Goal: Task Accomplishment & Management: Use online tool/utility

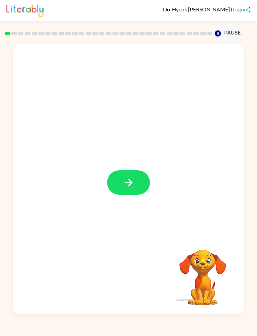
click at [128, 192] on button "button" at bounding box center [128, 182] width 43 height 24
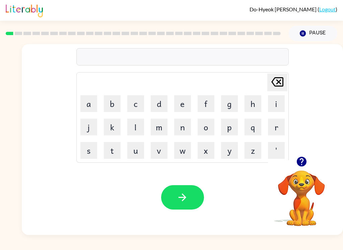
click at [199, 201] on button "button" at bounding box center [182, 197] width 43 height 24
click at [195, 196] on button "button" at bounding box center [182, 197] width 43 height 24
click at [195, 194] on button "button" at bounding box center [182, 197] width 43 height 24
click at [188, 191] on button "button" at bounding box center [182, 197] width 43 height 24
click at [184, 192] on button "button" at bounding box center [182, 197] width 43 height 24
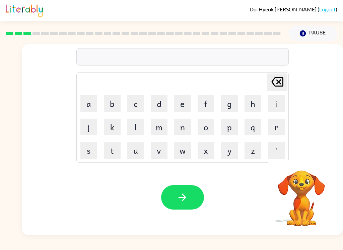
click at [190, 190] on button "button" at bounding box center [182, 197] width 43 height 24
click at [181, 193] on icon "button" at bounding box center [182, 198] width 12 height 12
click at [198, 193] on button "button" at bounding box center [182, 197] width 43 height 24
click at [197, 198] on button "button" at bounding box center [182, 197] width 43 height 24
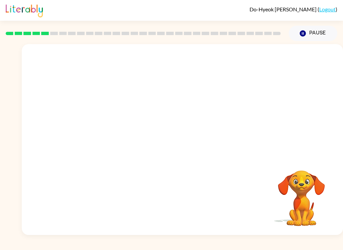
click at [292, 222] on video "Your browser must support playing .mp4 files to use Literably. Please try using…" at bounding box center [301, 193] width 67 height 67
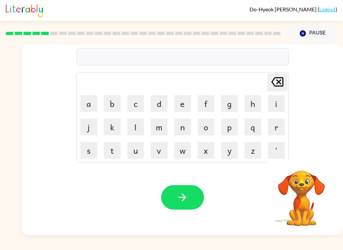
click at [186, 196] on icon "button" at bounding box center [182, 198] width 12 height 12
click at [186, 205] on button "button" at bounding box center [182, 197] width 43 height 24
click at [191, 199] on button "button" at bounding box center [182, 197] width 43 height 24
click at [191, 194] on button "button" at bounding box center [182, 197] width 43 height 24
click at [190, 200] on button "button" at bounding box center [182, 197] width 43 height 24
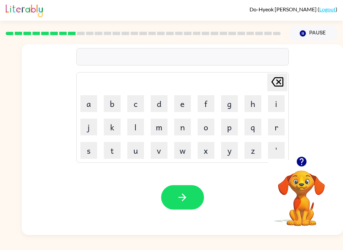
click at [189, 210] on button "button" at bounding box center [182, 197] width 43 height 24
click at [185, 199] on icon "button" at bounding box center [182, 198] width 8 height 8
click at [114, 147] on button "t" at bounding box center [112, 150] width 17 height 17
click at [132, 146] on button "u" at bounding box center [135, 150] width 17 height 17
click at [112, 117] on td "k" at bounding box center [112, 127] width 23 height 23
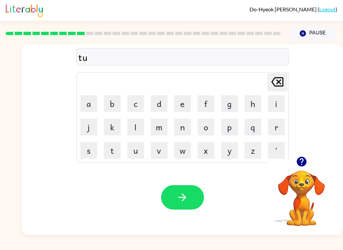
click at [188, 195] on icon "button" at bounding box center [182, 198] width 12 height 12
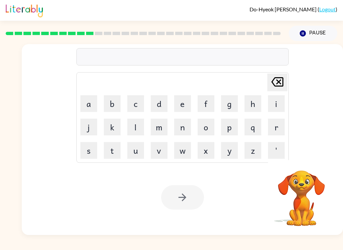
click at [278, 78] on icon at bounding box center [277, 81] width 12 height 9
click at [282, 81] on icon "[PERSON_NAME] last character input" at bounding box center [277, 82] width 16 height 16
click at [282, 80] on icon "[PERSON_NAME] last character input" at bounding box center [277, 82] width 16 height 16
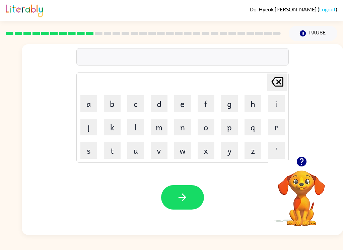
click at [184, 202] on icon "button" at bounding box center [182, 198] width 12 height 12
click at [199, 196] on button "button" at bounding box center [182, 197] width 43 height 24
click at [196, 206] on button "button" at bounding box center [182, 197] width 43 height 24
click at [193, 204] on button "button" at bounding box center [182, 197] width 43 height 24
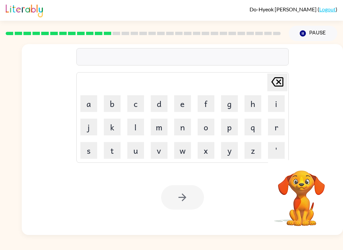
click at [293, 237] on div "Do-[PERSON_NAME] ( Logout ) Pause Pause Delete Delete last character input a b …" at bounding box center [171, 125] width 343 height 250
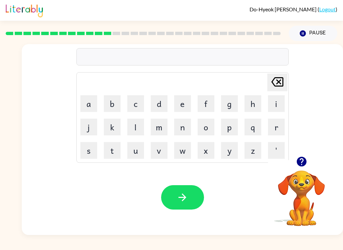
click at [195, 194] on button "button" at bounding box center [182, 197] width 43 height 24
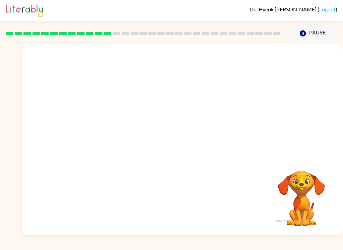
click at [314, 87] on div "Your browser must support playing .mp4 files to use Literably. Please try using…" at bounding box center [182, 139] width 321 height 191
click at [311, 140] on div "Your browser must support playing .mp4 files to use Literably. Please try using…" at bounding box center [182, 139] width 321 height 191
click at [317, 184] on video "Your browser must support playing .mp4 files to use Literably. Please try using…" at bounding box center [301, 193] width 67 height 67
click at [310, 35] on button "Pause Pause" at bounding box center [313, 33] width 49 height 15
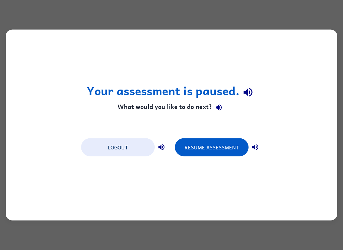
click at [203, 146] on button "Resume Assessment" at bounding box center [212, 148] width 74 height 18
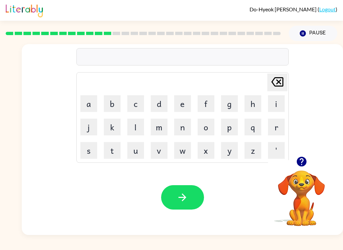
click at [187, 203] on icon "button" at bounding box center [182, 198] width 12 height 12
click at [195, 195] on button "button" at bounding box center [182, 197] width 43 height 24
click at [195, 197] on button "button" at bounding box center [182, 197] width 43 height 24
click at [180, 196] on icon "button" at bounding box center [182, 198] width 12 height 12
click at [174, 202] on button "button" at bounding box center [182, 197] width 43 height 24
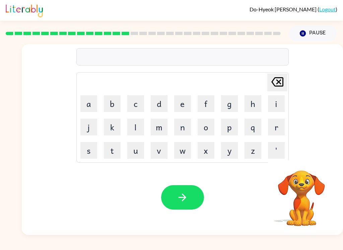
click at [198, 198] on button "button" at bounding box center [182, 197] width 43 height 24
click at [185, 210] on button "button" at bounding box center [182, 197] width 43 height 24
click at [192, 193] on button "button" at bounding box center [182, 197] width 43 height 24
click at [188, 196] on icon "button" at bounding box center [182, 198] width 12 height 12
click at [182, 202] on icon "button" at bounding box center [182, 198] width 12 height 12
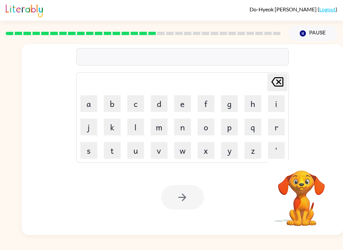
click at [321, 183] on video "Your browser must support playing .mp4 files to use Literably. Please try using…" at bounding box center [301, 193] width 67 height 67
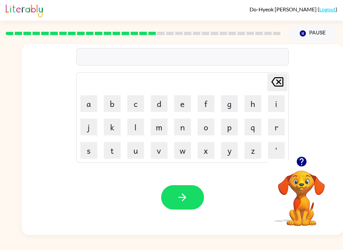
click at [194, 196] on button "button" at bounding box center [182, 197] width 43 height 24
click at [188, 199] on button "button" at bounding box center [182, 197] width 43 height 24
click at [195, 200] on button "button" at bounding box center [182, 197] width 43 height 24
click at [184, 199] on icon "button" at bounding box center [182, 198] width 12 height 12
click at [199, 195] on button "button" at bounding box center [182, 197] width 43 height 24
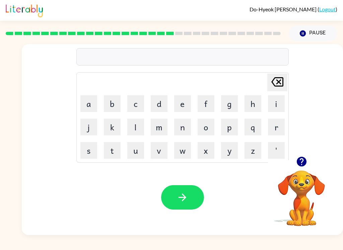
click at [255, 149] on button "z" at bounding box center [252, 150] width 17 height 17
click at [181, 195] on icon "button" at bounding box center [182, 198] width 12 height 12
click at [177, 194] on icon "button" at bounding box center [182, 198] width 12 height 12
click at [197, 201] on button "button" at bounding box center [182, 197] width 43 height 24
click at [189, 198] on button "button" at bounding box center [182, 197] width 43 height 24
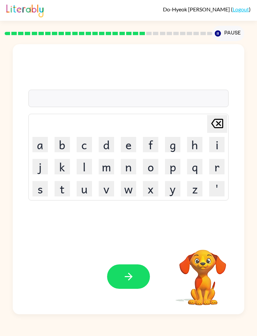
click at [150, 250] on button "button" at bounding box center [128, 277] width 43 height 24
click at [206, 244] on icon "button" at bounding box center [203, 241] width 10 height 10
click at [207, 249] on video "Your browser must support playing .mp4 files to use Literably. Please try using…" at bounding box center [202, 272] width 67 height 67
click at [205, 241] on video "Your browser must support playing .mp4 files to use Literably. Please try using…" at bounding box center [202, 272] width 67 height 67
click at [150, 250] on button "button" at bounding box center [128, 277] width 43 height 24
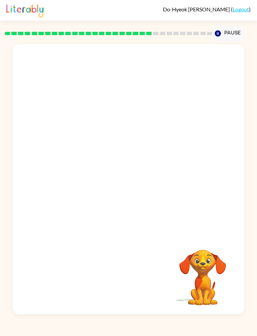
click at [222, 29] on button "Pause Pause" at bounding box center [228, 33] width 32 height 15
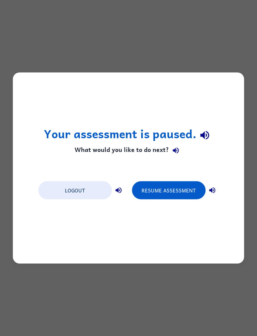
click at [231, 71] on div "Your assessment is paused. What would you like to do next? Logout Resume Assess…" at bounding box center [128, 168] width 257 height 336
click at [235, 56] on div "Your assessment is paused. What would you like to do next? Logout Resume Assess…" at bounding box center [128, 168] width 257 height 336
click at [189, 187] on button "Resume Assessment" at bounding box center [169, 190] width 74 height 18
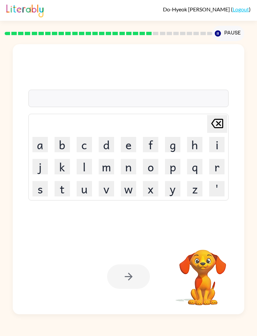
click at [150, 250] on div at bounding box center [128, 277] width 43 height 24
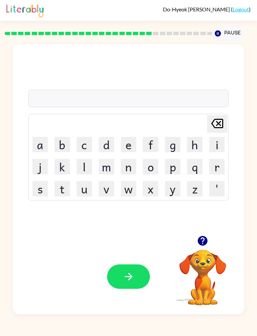
click at [150, 250] on button "button" at bounding box center [128, 277] width 43 height 24
click at [206, 235] on icon "button" at bounding box center [203, 241] width 12 height 12
click at [150, 250] on button "button" at bounding box center [128, 277] width 43 height 24
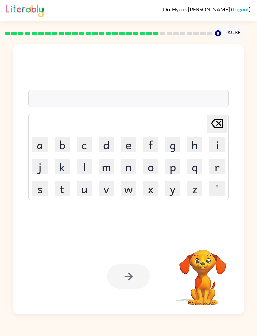
click at [206, 194] on td "z" at bounding box center [194, 188] width 21 height 21
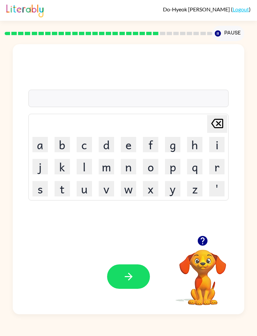
click at [150, 250] on button "button" at bounding box center [128, 277] width 43 height 24
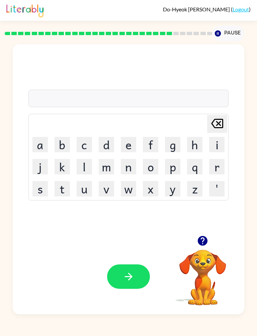
click at [150, 250] on button "button" at bounding box center [128, 277] width 43 height 24
click at [144, 250] on button "button" at bounding box center [128, 277] width 43 height 24
click at [135, 250] on icon "button" at bounding box center [129, 277] width 12 height 12
click at [150, 250] on button "button" at bounding box center [128, 277] width 43 height 24
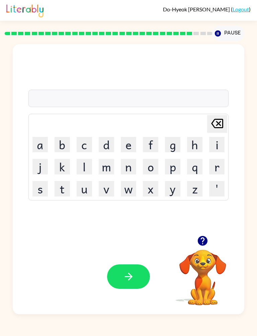
click at [150, 250] on button "button" at bounding box center [128, 277] width 43 height 24
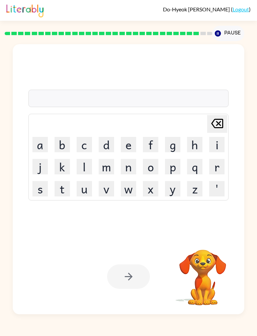
click at [148, 250] on div at bounding box center [128, 277] width 43 height 24
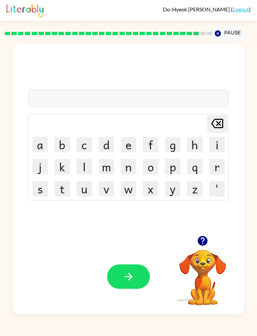
click at [150, 250] on button "button" at bounding box center [128, 277] width 43 height 24
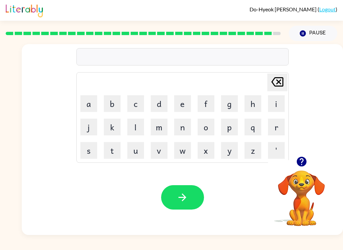
click at [191, 195] on button "button" at bounding box center [182, 197] width 43 height 24
click at [191, 203] on button "button" at bounding box center [182, 197] width 43 height 24
